Goal: Information Seeking & Learning: Learn about a topic

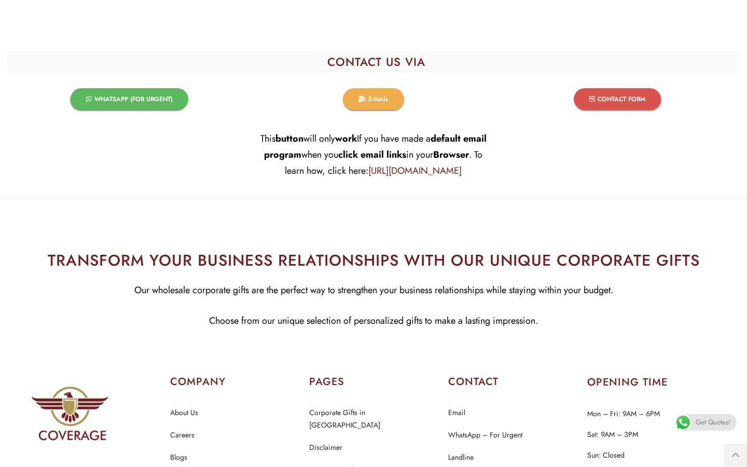
scroll to position [5852, 0]
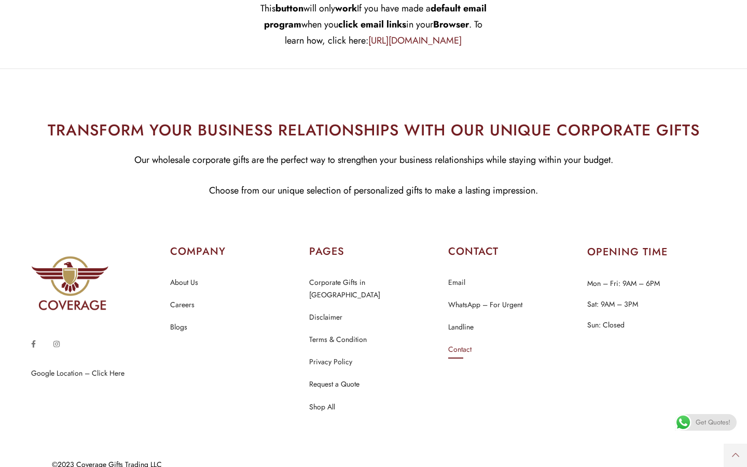
click at [459, 345] on link "Contact" at bounding box center [459, 349] width 23 height 13
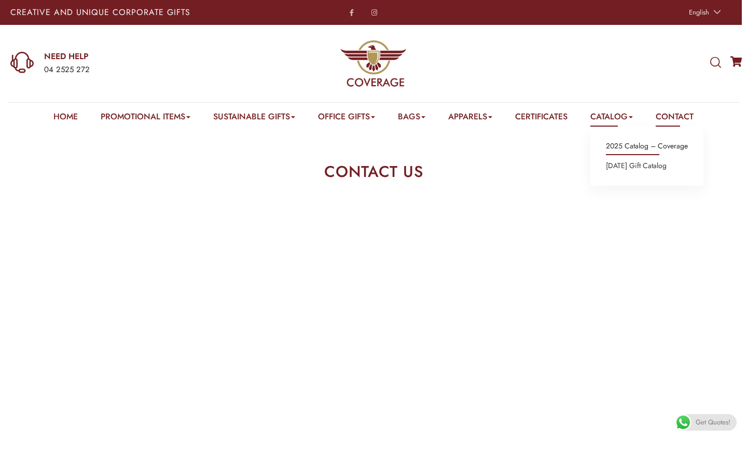
click at [638, 144] on link "2025 Catalog – Coverage" at bounding box center [647, 145] width 82 height 13
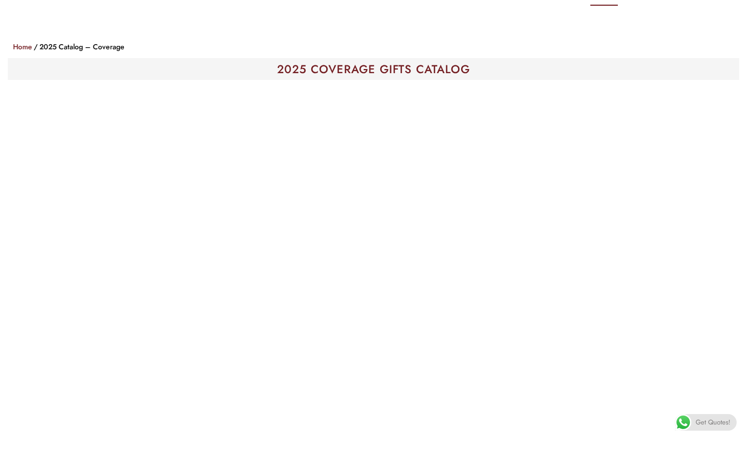
scroll to position [123, 0]
click at [378, 55] on div "Shop Home 2025 Catalog – Coverage" at bounding box center [373, 44] width 731 height 23
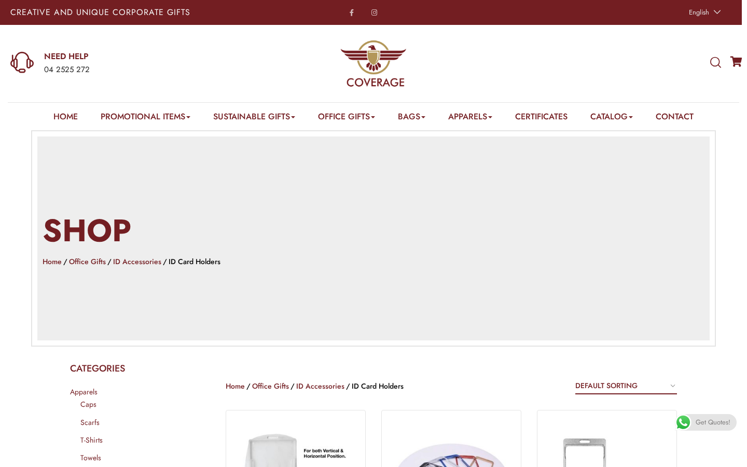
click at [52, 261] on link "Home" at bounding box center [52, 261] width 19 height 10
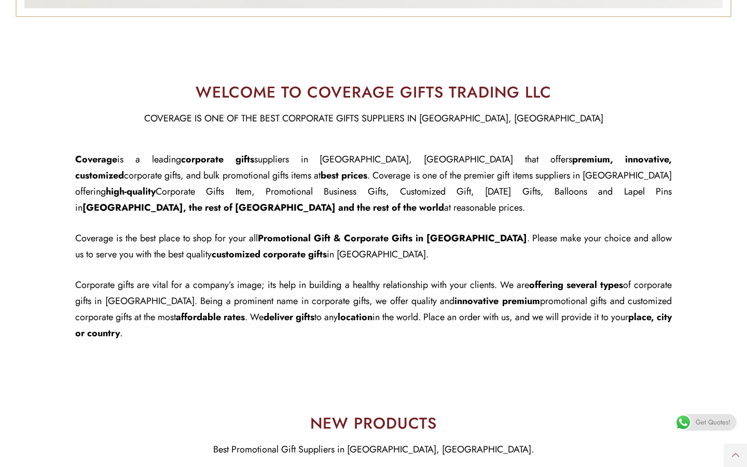
scroll to position [464, 0]
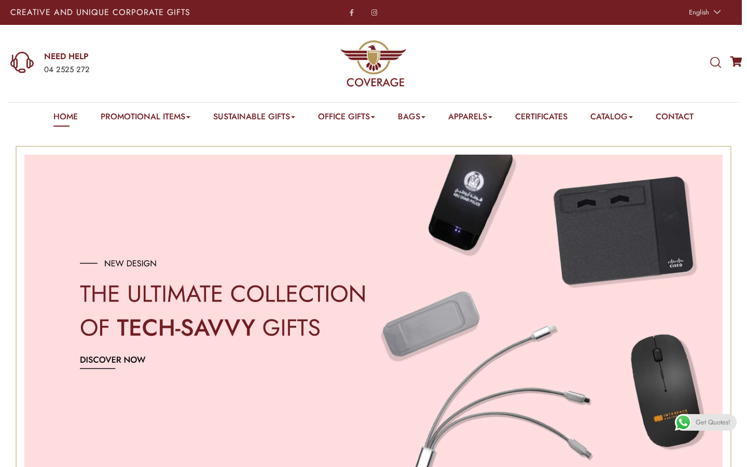
scroll to position [0, 0]
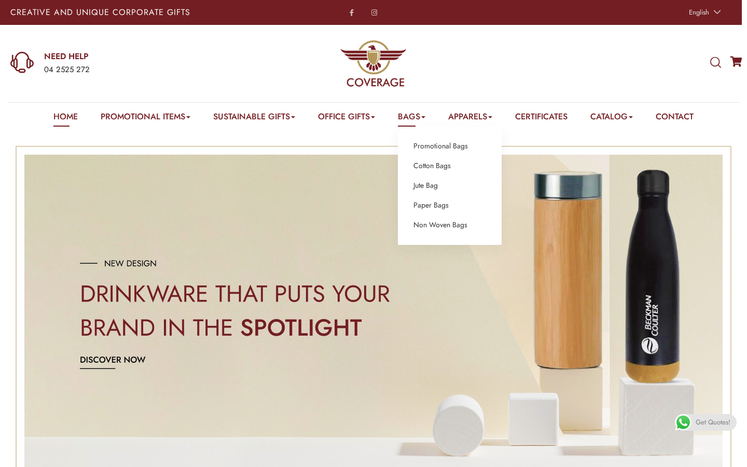
click at [418, 119] on link "Bags" at bounding box center [411, 118] width 27 height 16
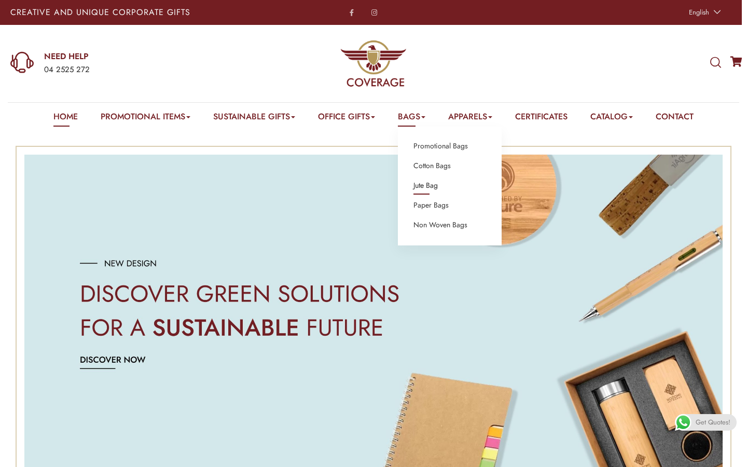
click at [429, 186] on link "Jute Bag" at bounding box center [425, 185] width 24 height 13
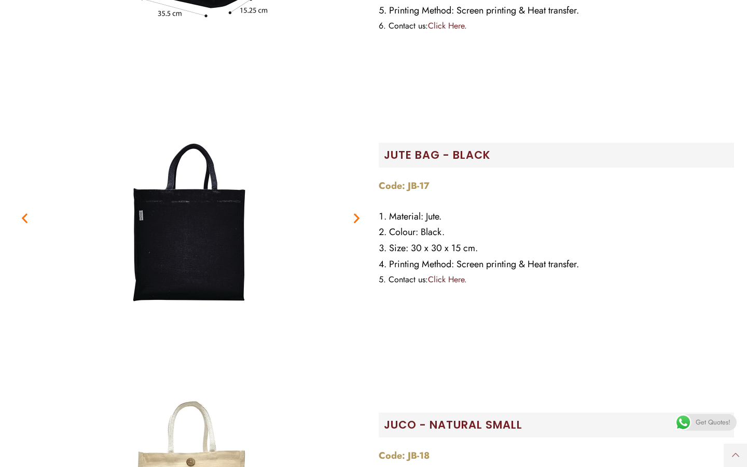
scroll to position [2661, 0]
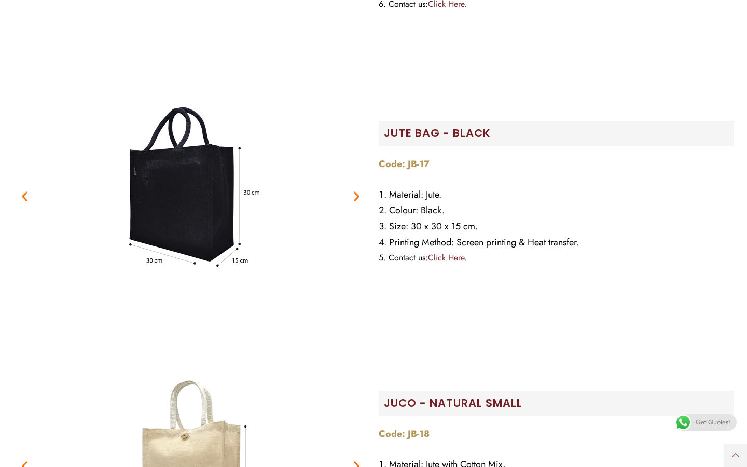
click at [201, 196] on img "2 / 2" at bounding box center [190, 195] width 259 height 259
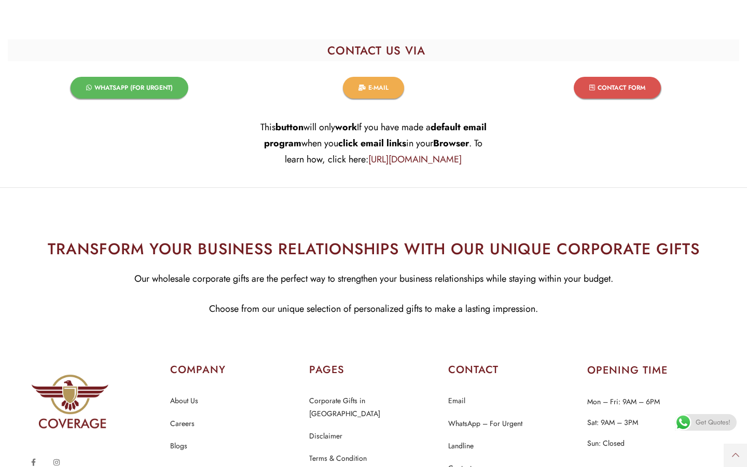
scroll to position [5679, 0]
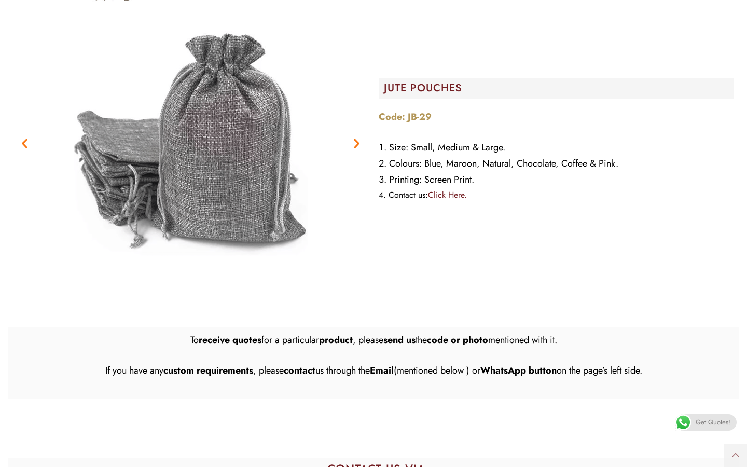
click at [355, 140] on icon "Next slide" at bounding box center [356, 143] width 13 height 13
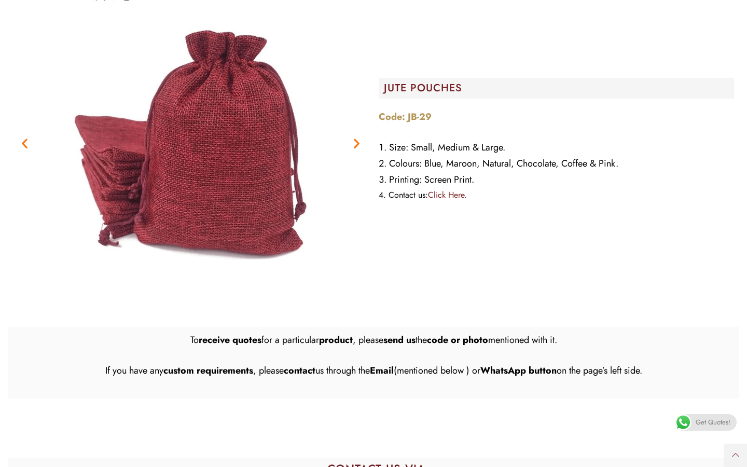
click at [355, 140] on icon "Next slide" at bounding box center [356, 143] width 13 height 13
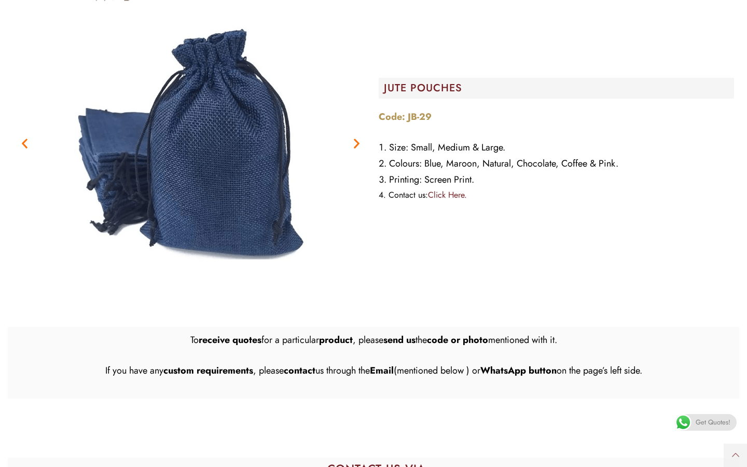
click at [355, 140] on icon "Next slide" at bounding box center [356, 143] width 13 height 13
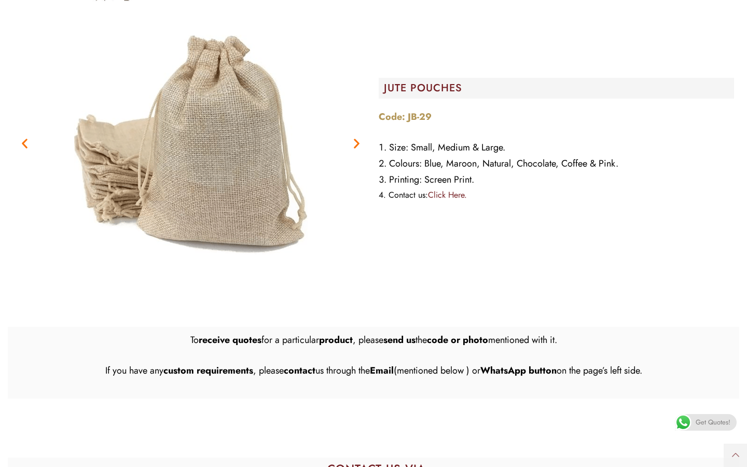
click at [355, 140] on icon "Next slide" at bounding box center [356, 143] width 13 height 13
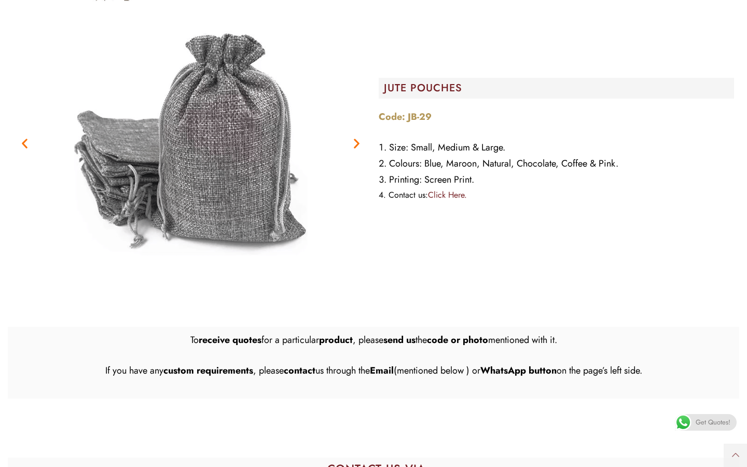
click at [355, 140] on icon "Next slide" at bounding box center [356, 143] width 13 height 13
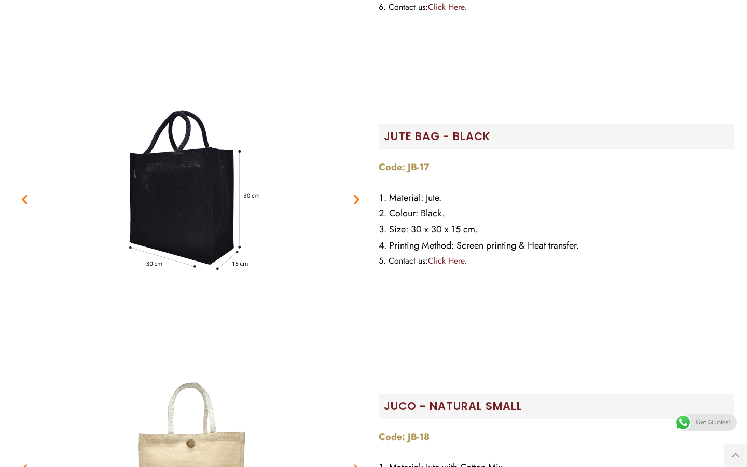
scroll to position [2660, 0]
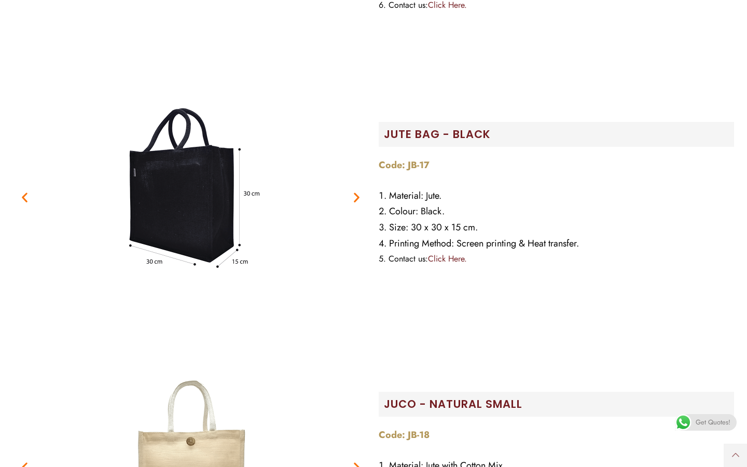
click at [354, 197] on icon "Next slide" at bounding box center [356, 197] width 13 height 13
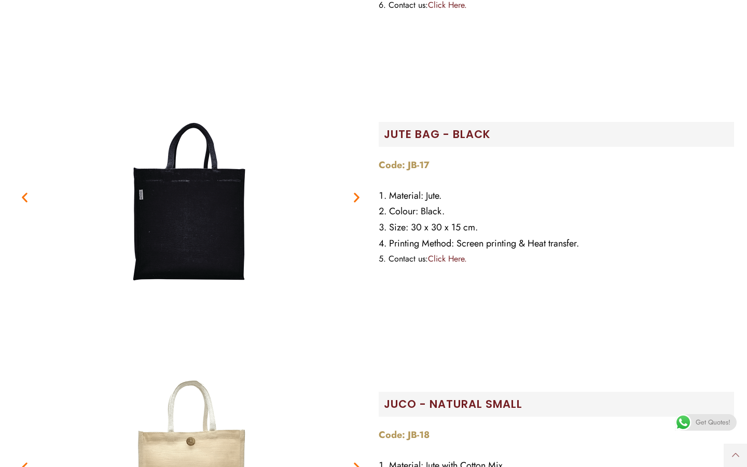
click at [354, 197] on icon "Next slide" at bounding box center [356, 197] width 13 height 13
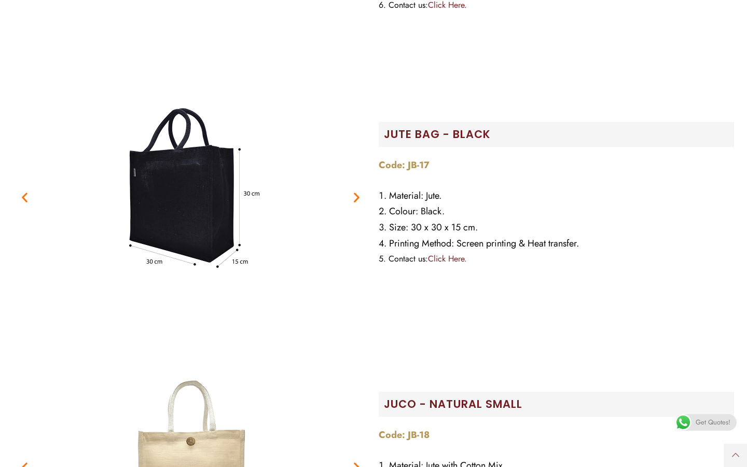
click at [354, 197] on icon "Next slide" at bounding box center [356, 197] width 13 height 13
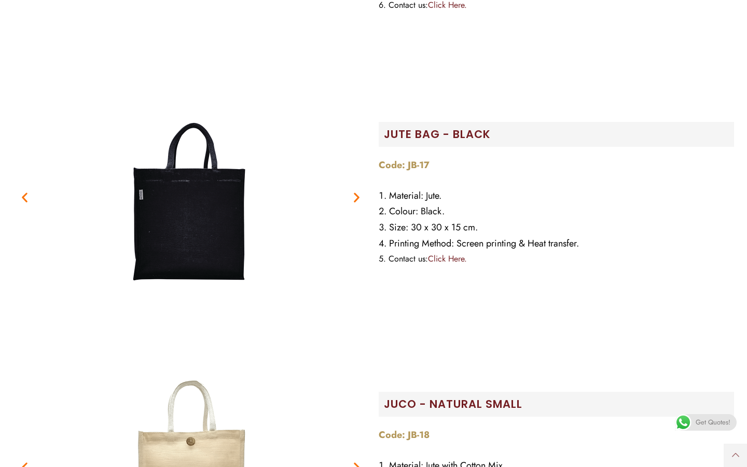
click at [354, 197] on icon "Next slide" at bounding box center [356, 197] width 13 height 13
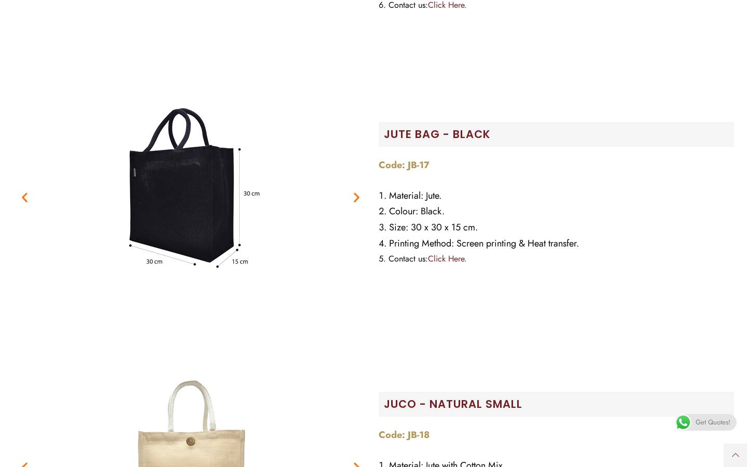
click at [354, 197] on icon "Next slide" at bounding box center [356, 197] width 13 height 13
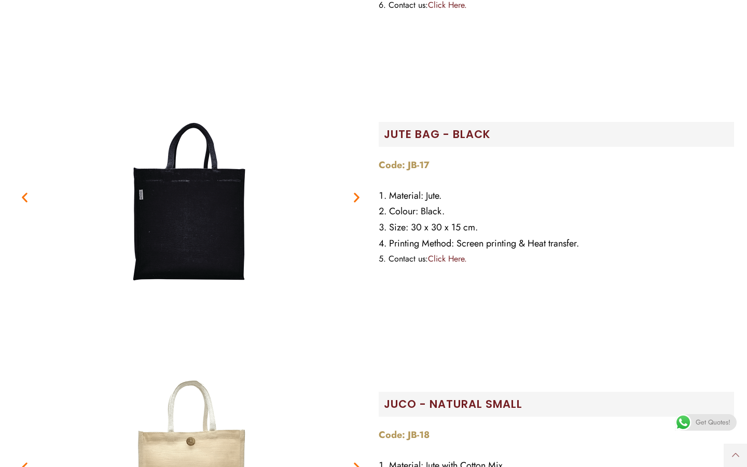
click at [354, 197] on icon "Next slide" at bounding box center [356, 197] width 13 height 13
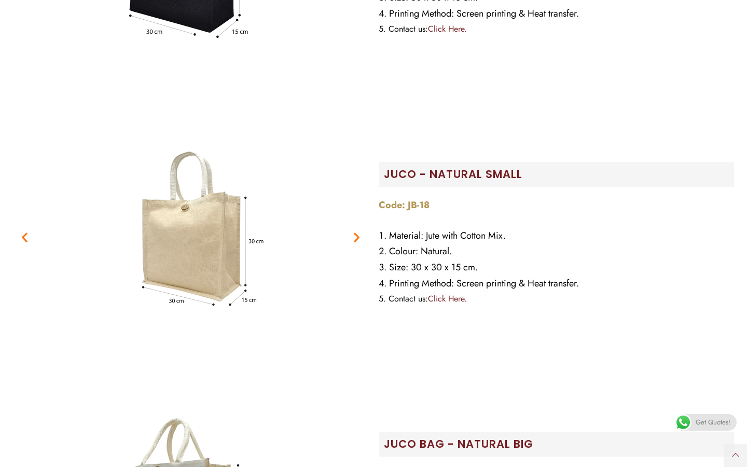
scroll to position [2735, 0]
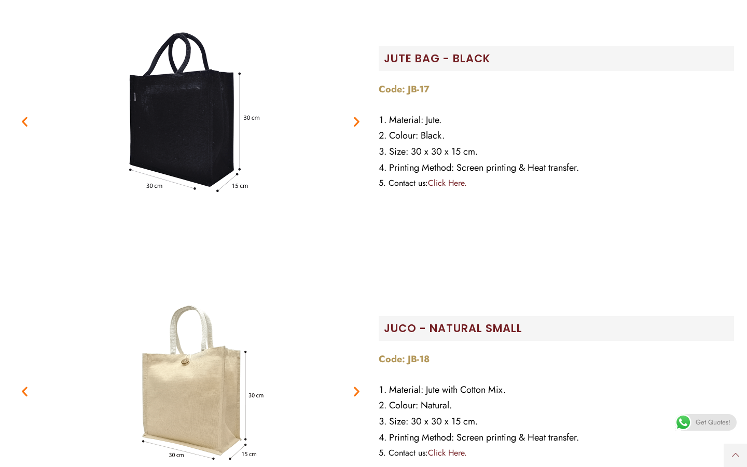
click at [358, 117] on icon "Next slide" at bounding box center [356, 121] width 13 height 13
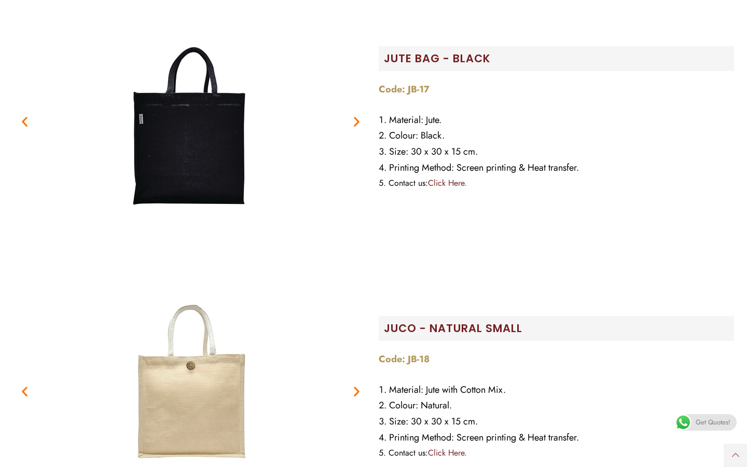
click at [358, 117] on icon "Next slide" at bounding box center [356, 121] width 13 height 13
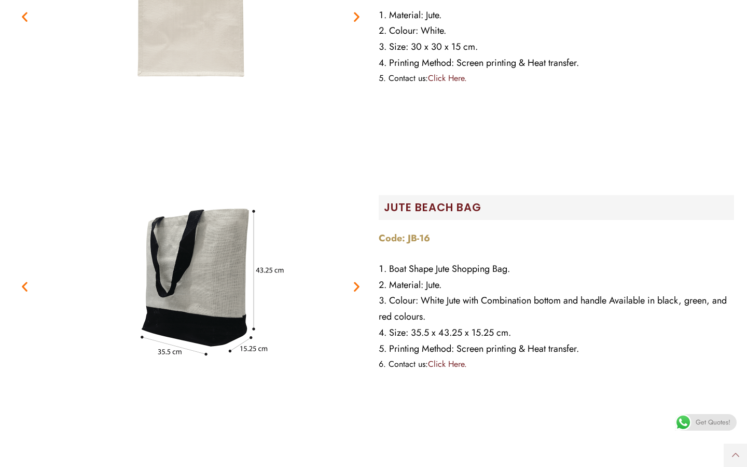
scroll to position [2303, 0]
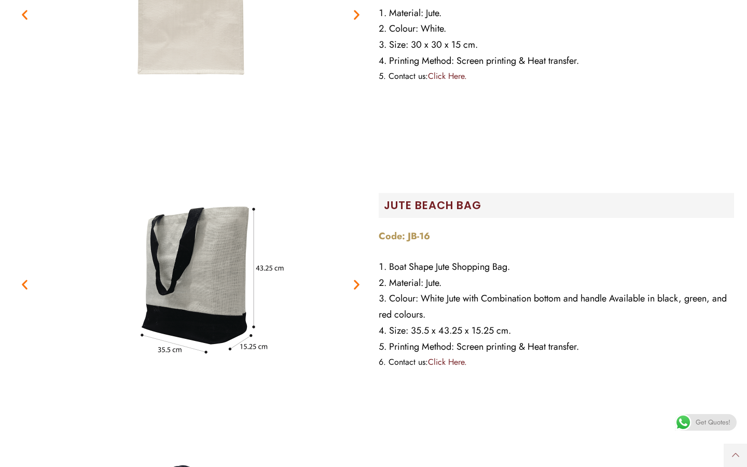
click at [360, 282] on icon "Next slide" at bounding box center [356, 284] width 13 height 13
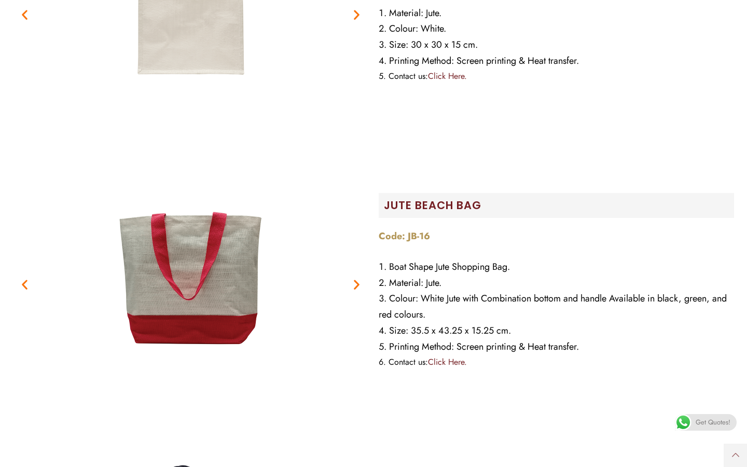
click at [360, 282] on icon "Next slide" at bounding box center [356, 284] width 13 height 13
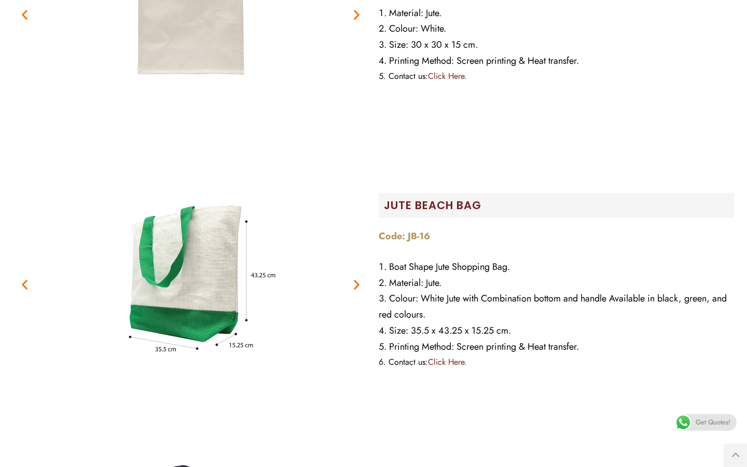
click at [360, 282] on icon "Next slide" at bounding box center [356, 284] width 13 height 13
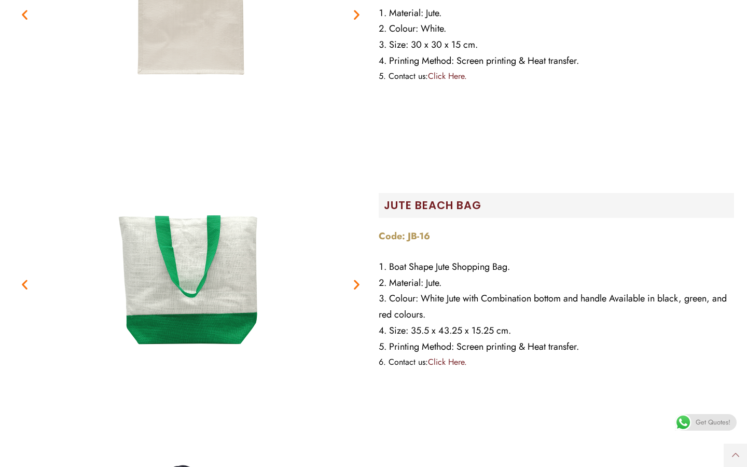
click at [360, 282] on icon "Next slide" at bounding box center [356, 284] width 13 height 13
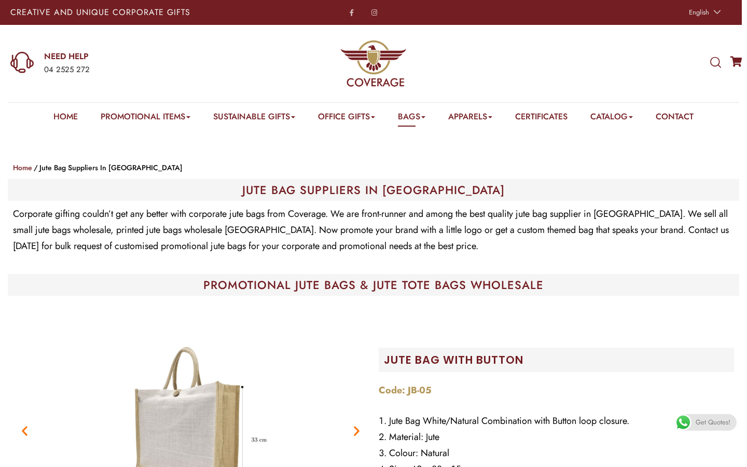
scroll to position [0, 0]
click at [375, 51] on img at bounding box center [373, 63] width 67 height 67
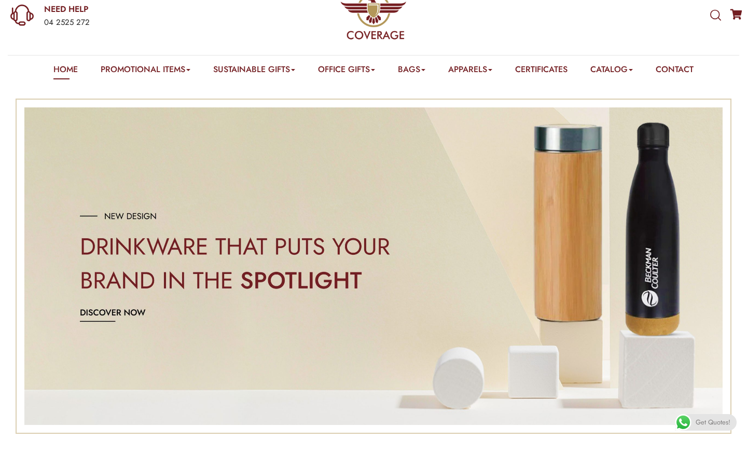
scroll to position [48, 0]
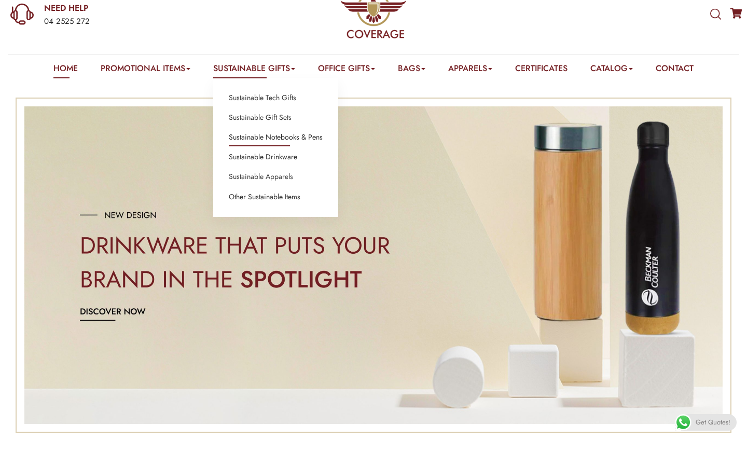
click at [274, 140] on link "Sustainable Notebooks & Pens" at bounding box center [276, 137] width 94 height 13
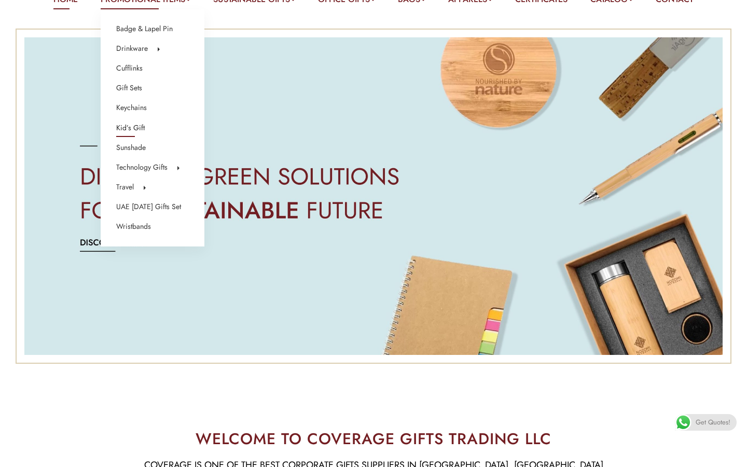
scroll to position [119, 0]
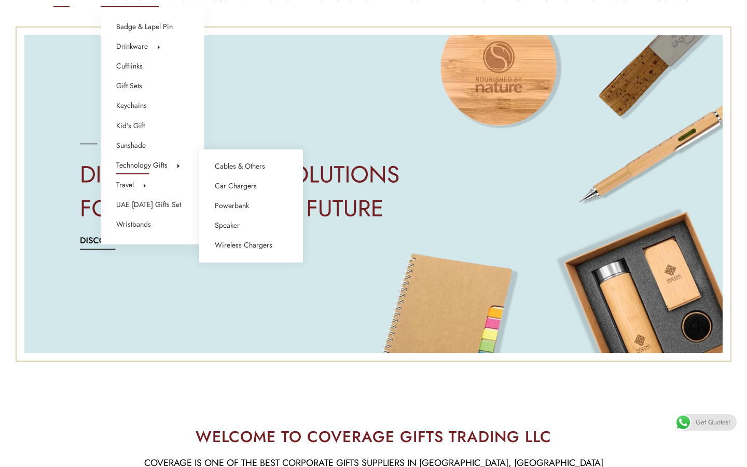
click at [151, 170] on link "Technology Gifts" at bounding box center [141, 165] width 51 height 13
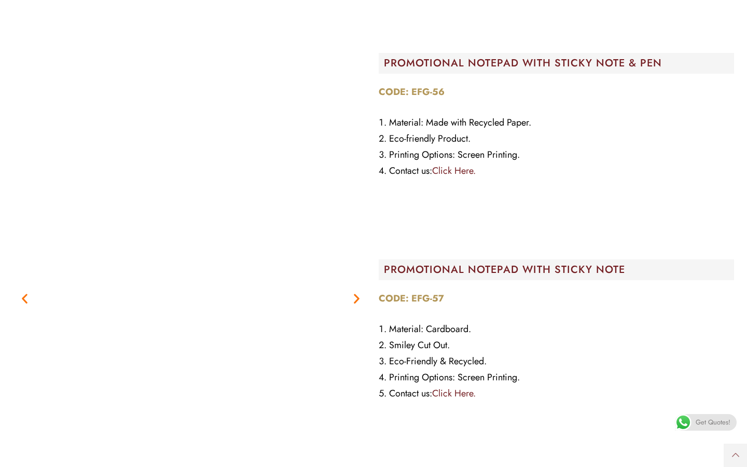
scroll to position [6024, 0]
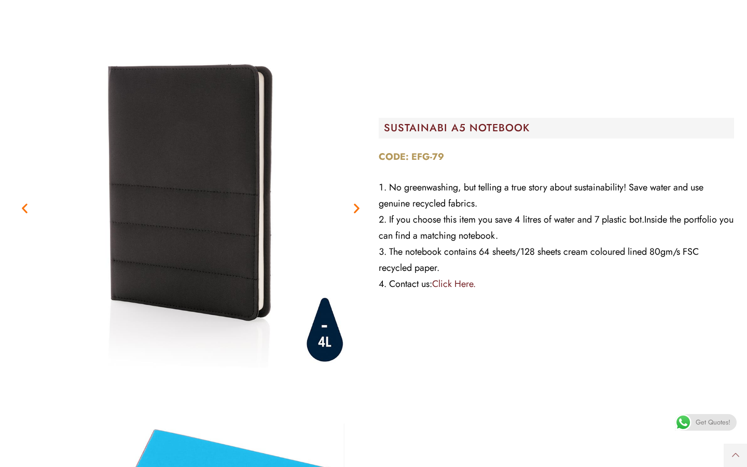
click at [355, 203] on icon "Next slide" at bounding box center [356, 207] width 13 height 13
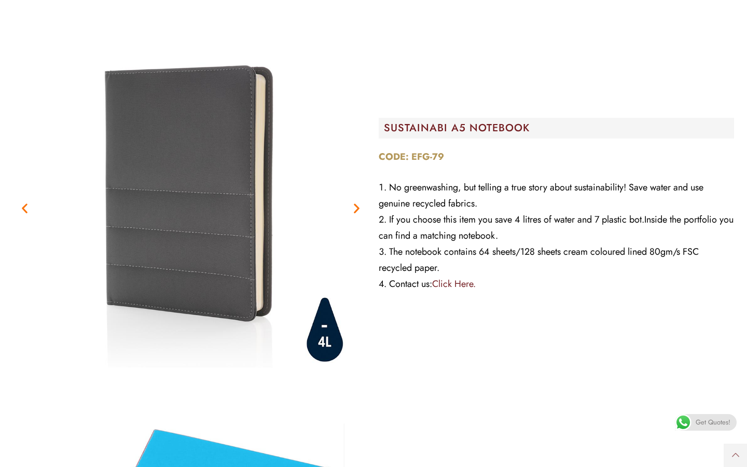
click at [355, 203] on icon "Next slide" at bounding box center [356, 207] width 13 height 13
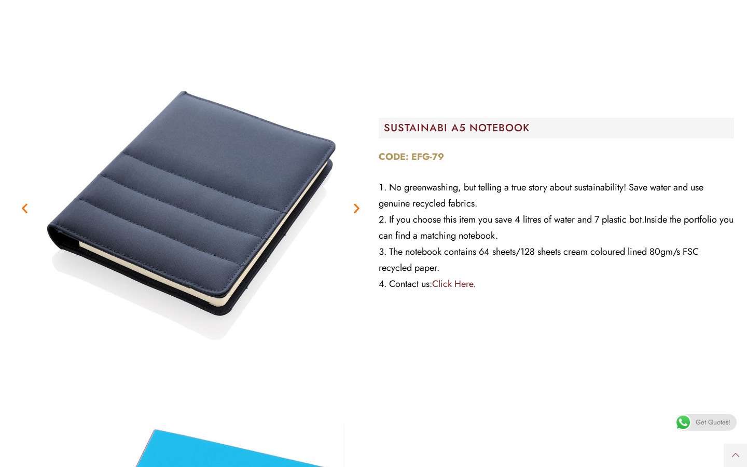
click at [355, 203] on icon "Next slide" at bounding box center [356, 207] width 13 height 13
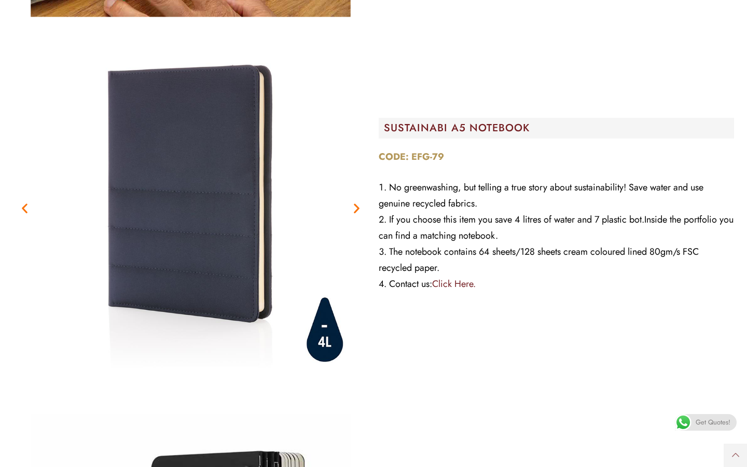
click at [355, 203] on icon "Next slide" at bounding box center [356, 207] width 13 height 13
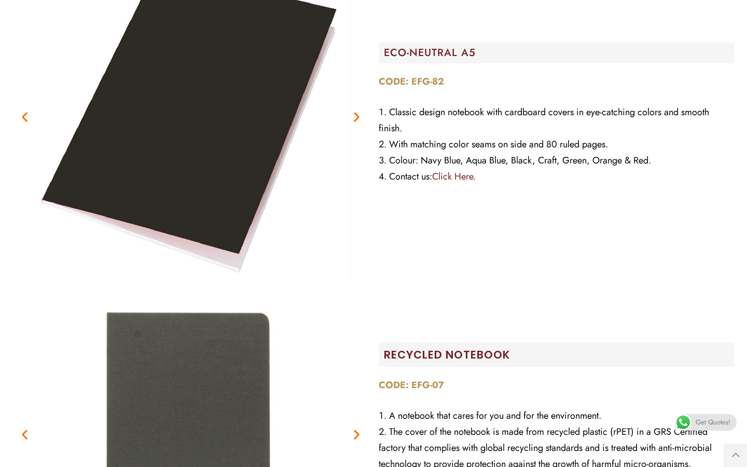
scroll to position [6481, 0]
click at [353, 113] on icon "Next slide" at bounding box center [356, 116] width 13 height 13
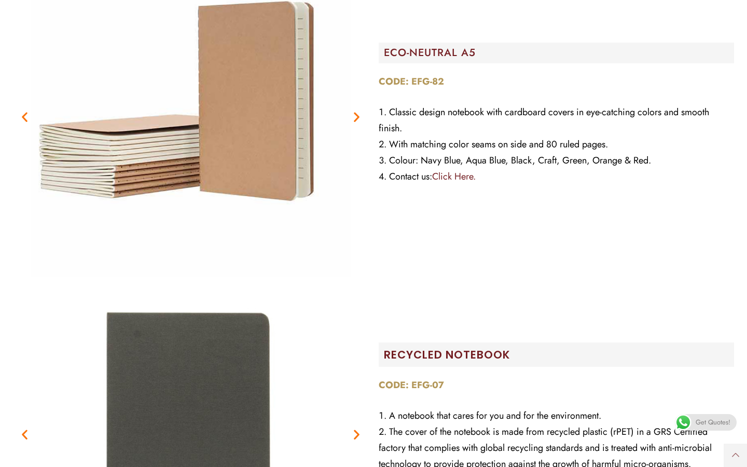
click at [353, 113] on icon "Next slide" at bounding box center [356, 116] width 13 height 13
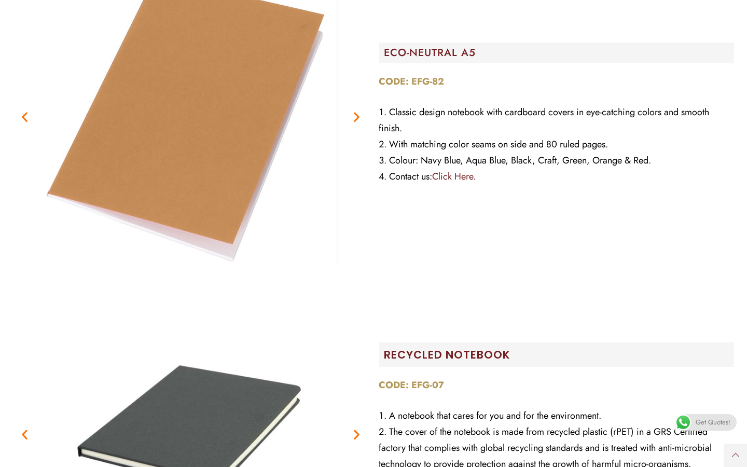
click at [353, 113] on icon "Next slide" at bounding box center [356, 116] width 13 height 13
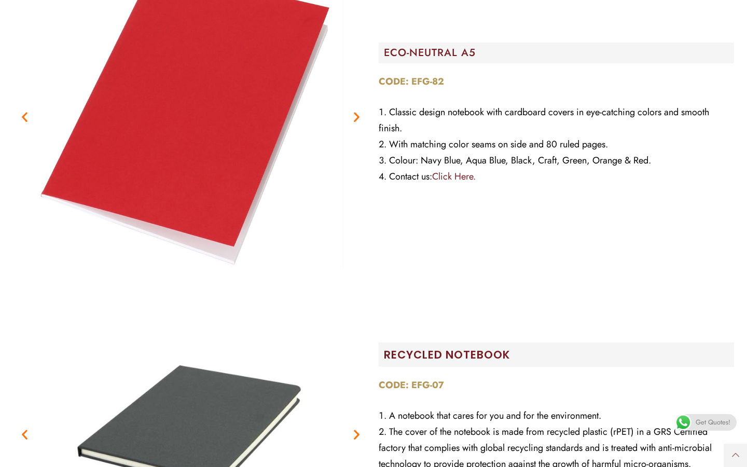
click at [353, 113] on icon "Next slide" at bounding box center [356, 116] width 13 height 13
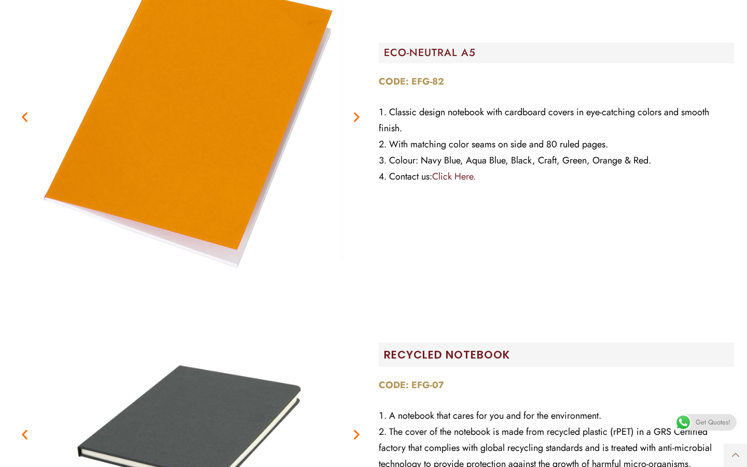
click at [353, 113] on icon "Next slide" at bounding box center [356, 116] width 13 height 13
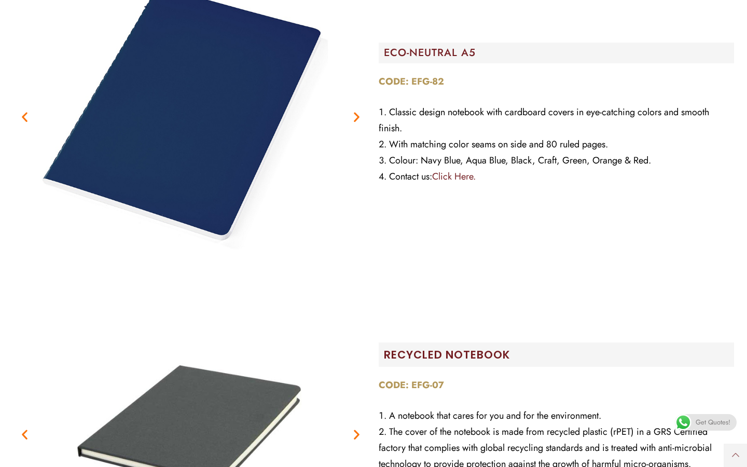
click at [353, 113] on icon "Next slide" at bounding box center [356, 116] width 13 height 13
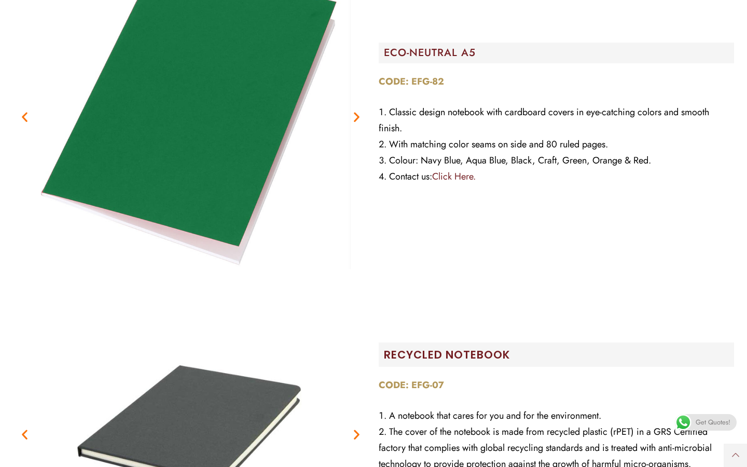
click at [353, 113] on icon "Next slide" at bounding box center [356, 116] width 13 height 13
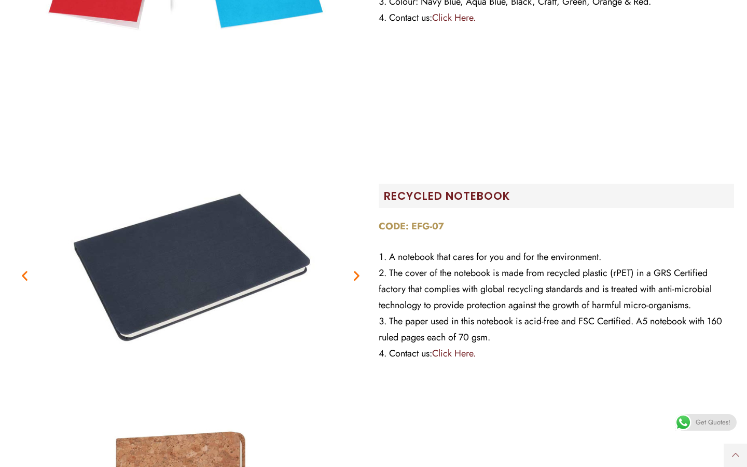
scroll to position [6641, 0]
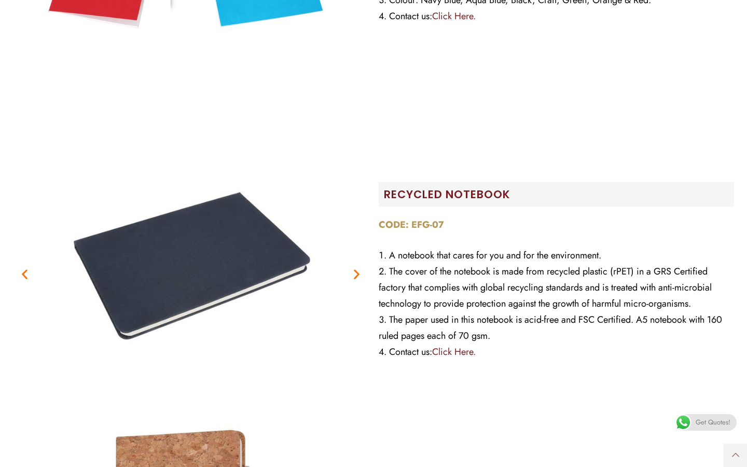
click at [361, 272] on icon "Next slide" at bounding box center [356, 274] width 13 height 13
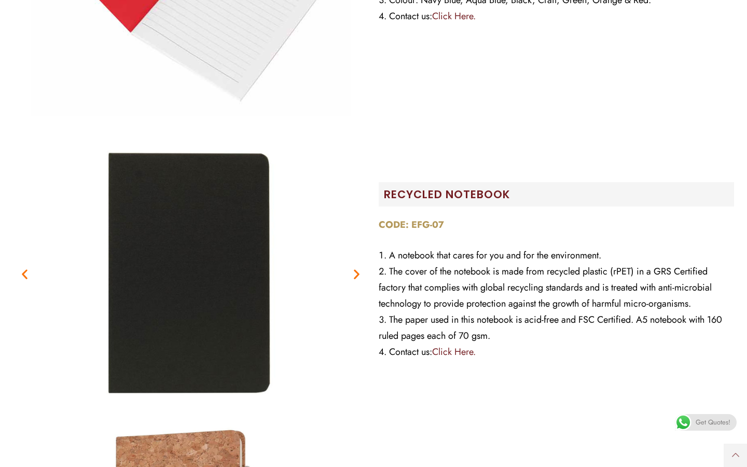
click at [361, 272] on icon "Next slide" at bounding box center [356, 274] width 13 height 13
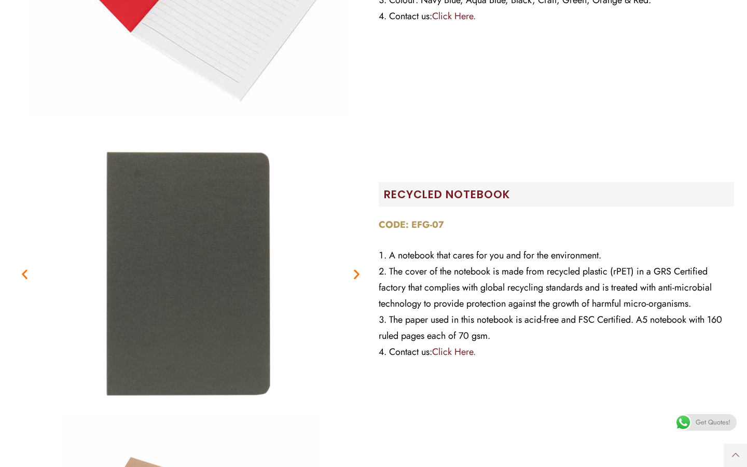
click at [361, 272] on icon "Next slide" at bounding box center [356, 274] width 13 height 13
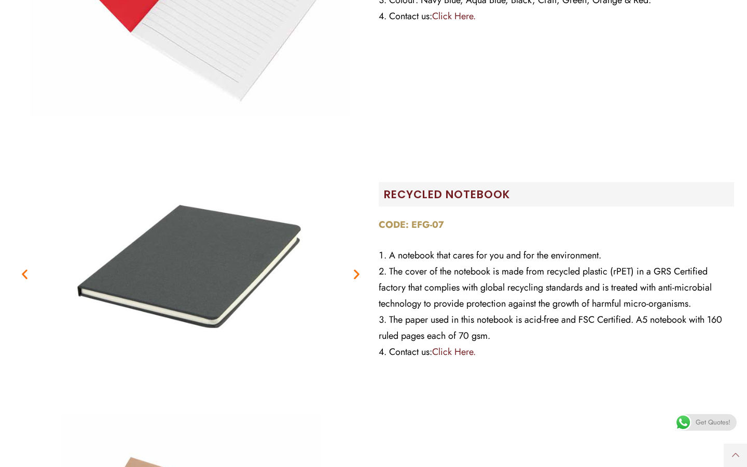
click at [361, 272] on icon "Next slide" at bounding box center [356, 274] width 13 height 13
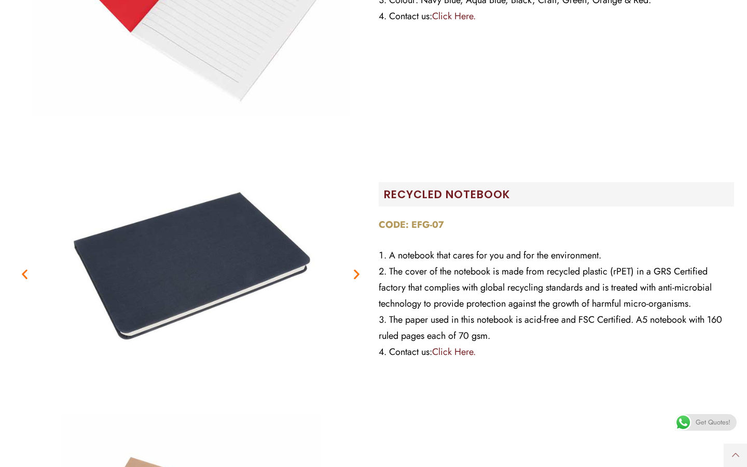
click at [361, 272] on icon "Next slide" at bounding box center [356, 274] width 13 height 13
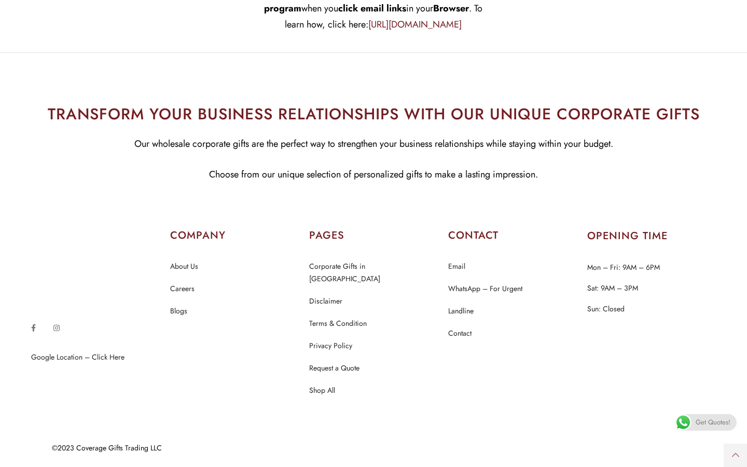
scroll to position [12610, 0]
